Goal: Contribute content: Contribute content

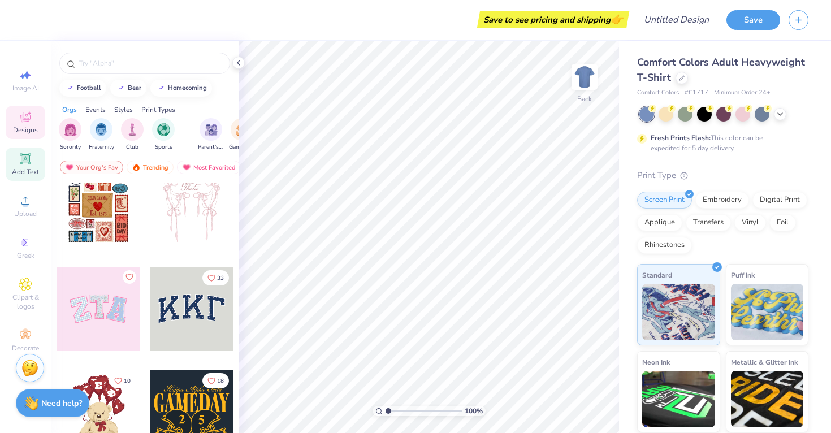
scroll to position [32, 0]
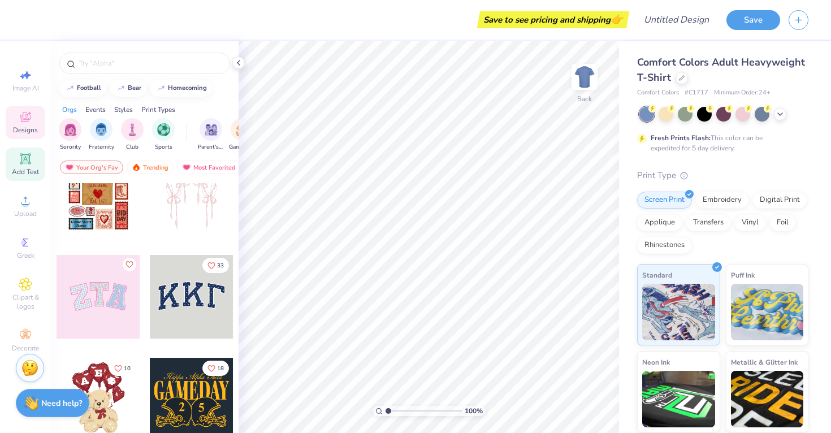
click at [25, 170] on span "Add Text" at bounding box center [25, 171] width 27 height 9
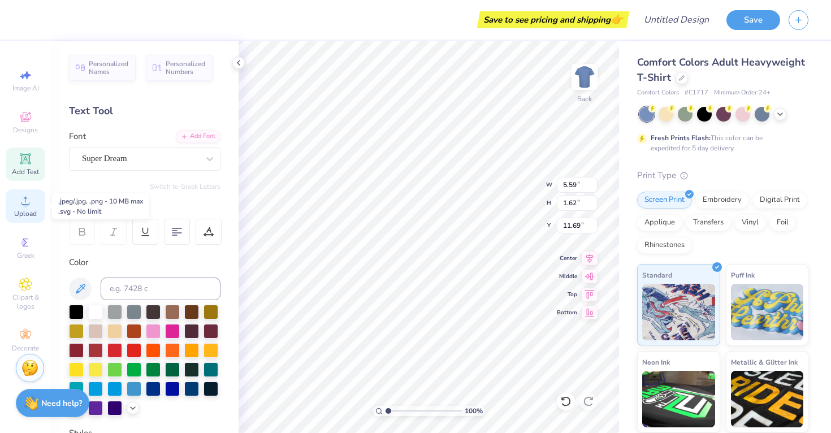
click at [19, 199] on icon at bounding box center [26, 201] width 14 height 14
click at [14, 92] on span "Image AI" at bounding box center [25, 88] width 27 height 9
select select "4"
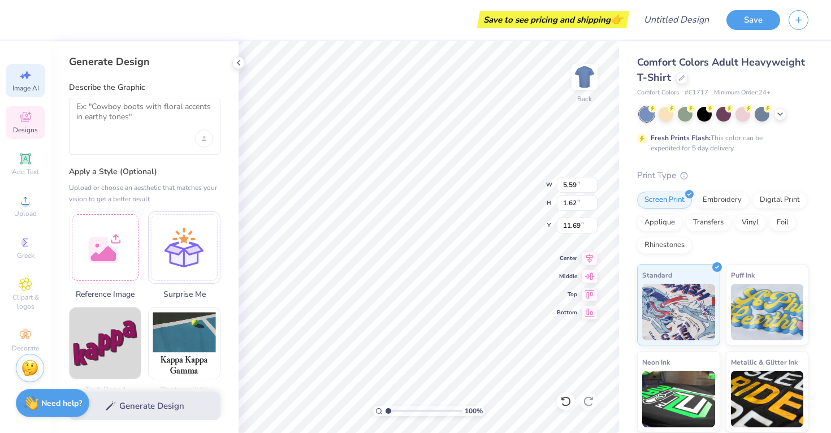
click at [16, 116] on div "Designs" at bounding box center [26, 122] width 40 height 33
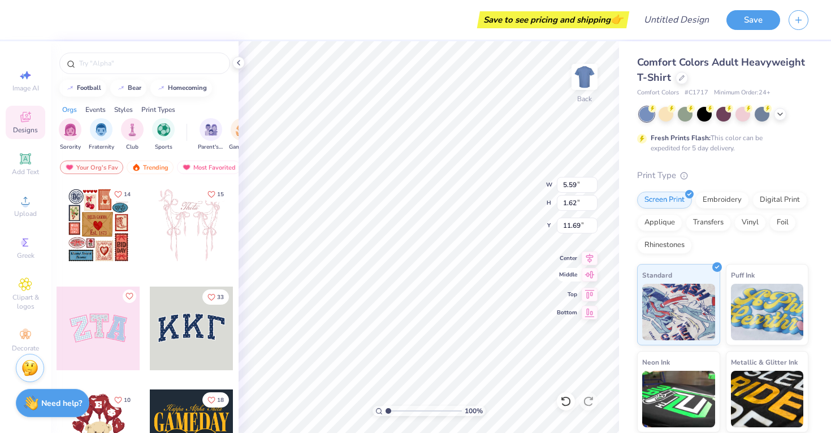
scroll to position [9, 1]
click at [482, 159] on li "Cut" at bounding box center [492, 154] width 89 height 23
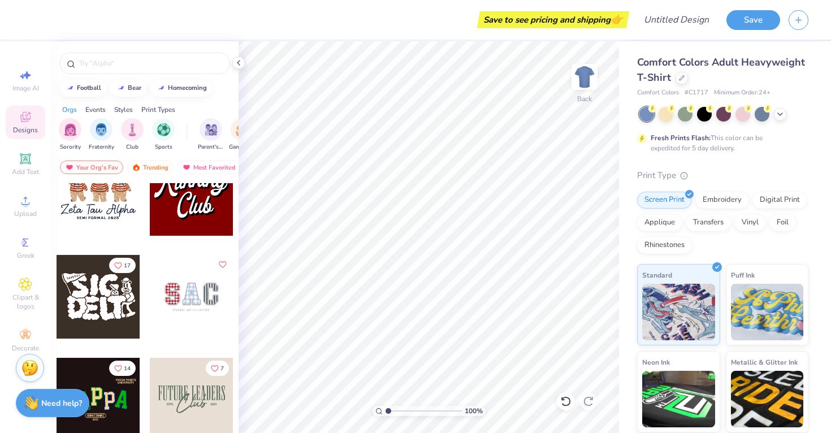
scroll to position [568, 0]
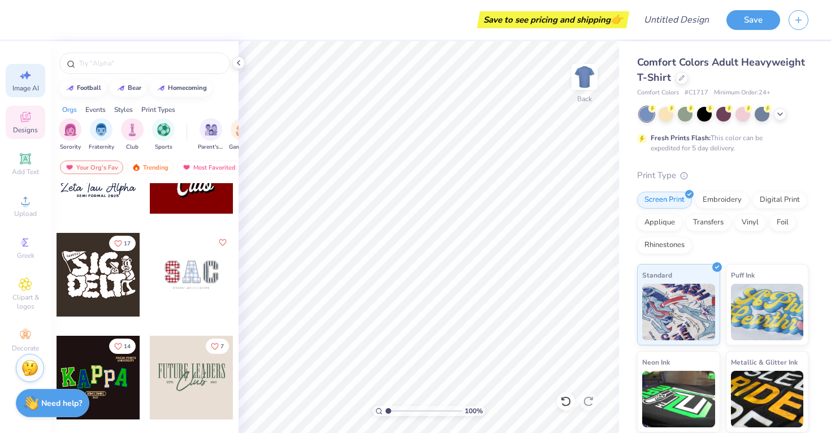
click at [26, 86] on span "Image AI" at bounding box center [25, 88] width 27 height 9
select select "4"
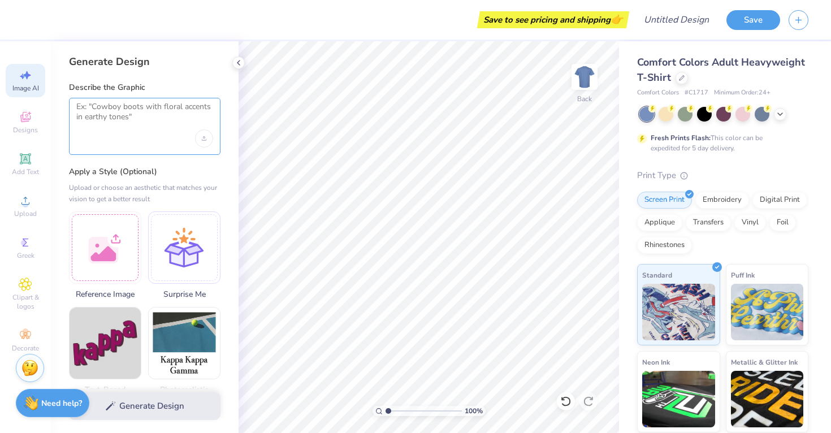
click at [96, 103] on textarea at bounding box center [144, 116] width 137 height 28
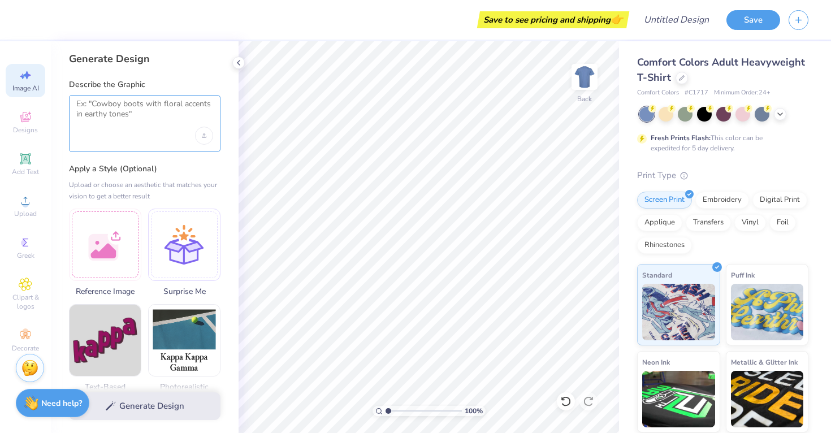
scroll to position [0, 0]
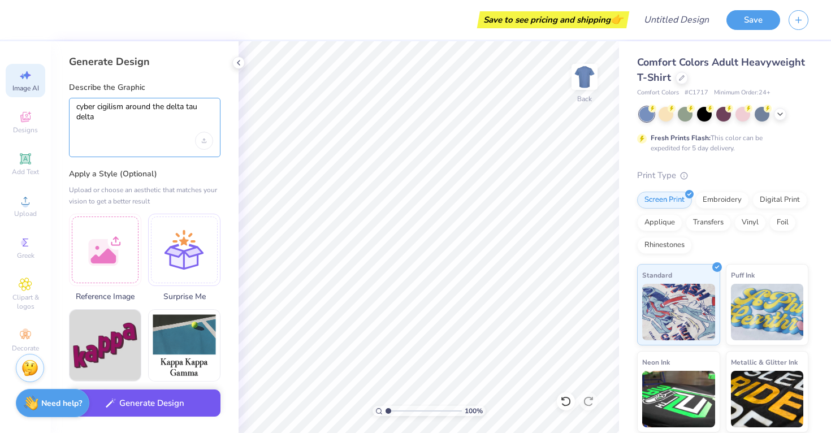
type textarea "cyber cigilism around the delta tau delta"
click at [134, 414] on button "Generate Design" at bounding box center [144, 403] width 151 height 28
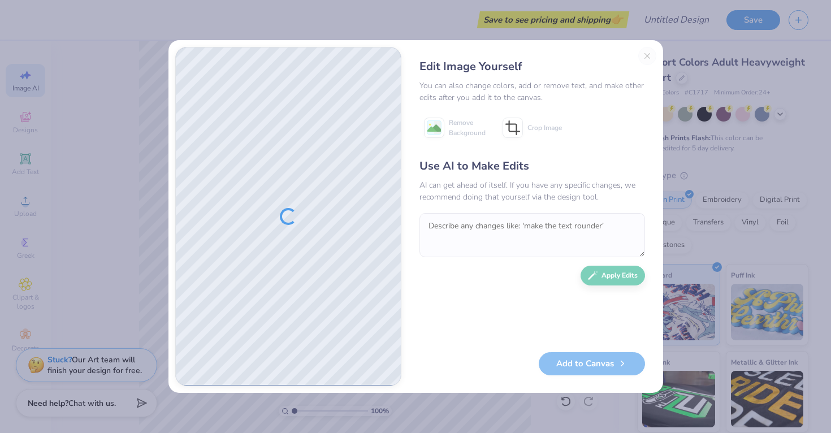
click at [644, 55] on div "Edit Image Yourself You can also change colors, add or remove text, and make ot…" at bounding box center [532, 216] width 248 height 339
click at [646, 52] on div "Edit Image Yourself You can also change colors, add or remove text, and make ot…" at bounding box center [532, 216] width 248 height 339
click at [647, 58] on div "Edit Image Yourself You can also change colors, add or remove text, and make ot…" at bounding box center [532, 216] width 248 height 339
